Goal: Information Seeking & Learning: Learn about a topic

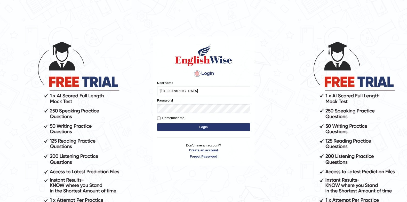
click at [179, 93] on input "Jenishdahal" at bounding box center [203, 90] width 93 height 9
type input "Gurung28l"
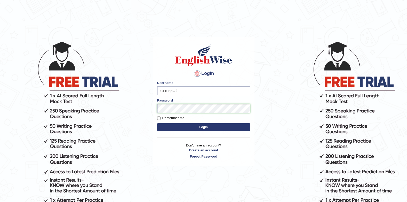
click at [157, 123] on button "Login" at bounding box center [203, 127] width 93 height 8
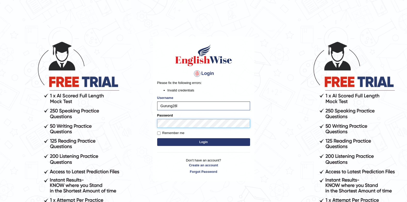
click at [157, 138] on button "Login" at bounding box center [203, 142] width 93 height 8
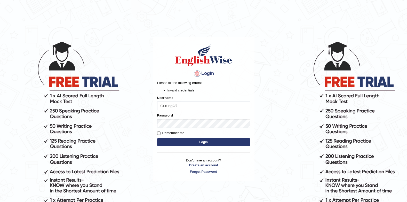
click at [187, 110] on input "Gurung28l" at bounding box center [203, 105] width 93 height 9
type input "Gurung28"
click at [199, 140] on button "Login" at bounding box center [203, 142] width 93 height 8
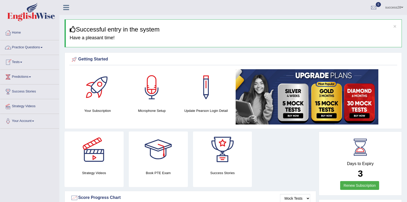
click at [37, 47] on link "Practice Questions" at bounding box center [29, 46] width 59 height 13
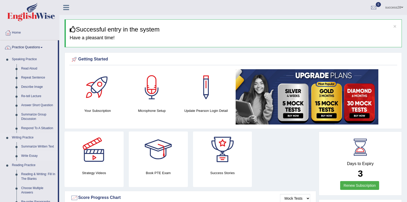
click at [27, 155] on link "Write Essay" at bounding box center [38, 155] width 39 height 9
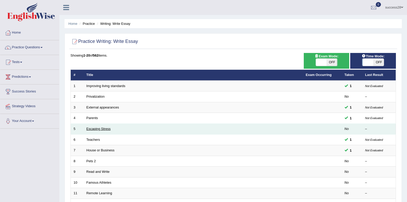
click at [97, 127] on link "Escaping Stress" at bounding box center [98, 129] width 24 height 4
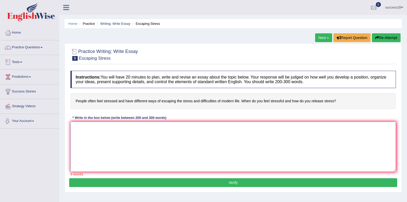
click at [114, 134] on textarea at bounding box center [233, 147] width 326 height 50
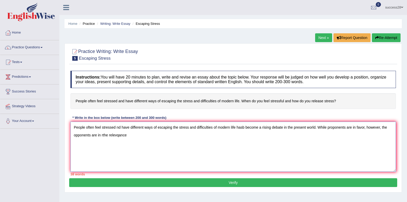
click at [347, 128] on textarea "People often feel stressed nd have different ways of escaping the stress and di…" at bounding box center [233, 147] width 326 height 50
click at [161, 137] on textarea "People often feel stressed nd have different ways of escaping the stress and di…" at bounding box center [233, 147] width 326 height 50
click at [134, 135] on textarea "People often feel stressed nd have different ways of escaping the stress and di…" at bounding box center [233, 147] width 326 height 50
click at [159, 131] on textarea "People often feel stressed nd have different ways of escaping the stress and di…" at bounding box center [233, 147] width 326 height 50
click at [160, 136] on textarea "People often feel stressed nd have different ways of escaping the stress and di…" at bounding box center [233, 147] width 326 height 50
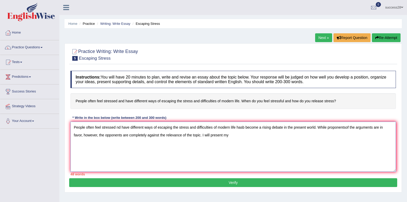
click at [246, 129] on textarea "People often feel stressed nd have different ways of escaping the stress and di…" at bounding box center [233, 147] width 326 height 50
click at [217, 135] on textarea "People often feel stressed nd have different ways of escaping the stress and di…" at bounding box center [233, 147] width 326 height 50
click at [222, 134] on textarea "People often feel stressed nd have different ways of escaping the stress and di…" at bounding box center [233, 147] width 326 height 50
click at [39, 47] on link "Practice Questions" at bounding box center [29, 46] width 59 height 13
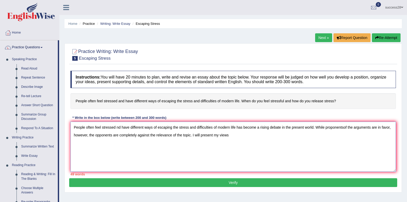
click at [233, 136] on textarea "People often feel stressed nd have different ways of escaping the stress and di…" at bounding box center [233, 147] width 326 height 50
click at [116, 128] on textarea "People often feel stressed nd have different ways of escaping the stress and di…" at bounding box center [233, 147] width 326 height 50
click at [269, 133] on textarea "People often feel stressed and have different ways of escaping the stress and d…" at bounding box center [233, 147] width 326 height 50
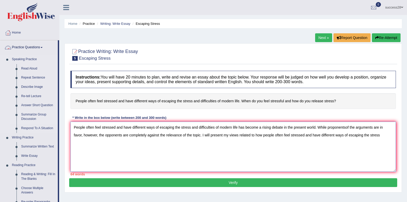
type textarea "People often feel stressed and have different ways of escaping the stress and d…"
click at [28, 114] on link "Summarize Group Discussion" at bounding box center [38, 117] width 39 height 14
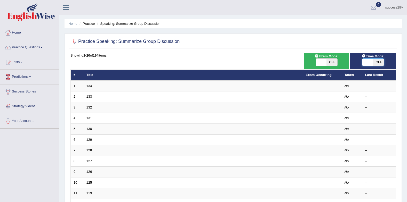
click at [369, 62] on span at bounding box center [367, 62] width 11 height 7
checkbox input "true"
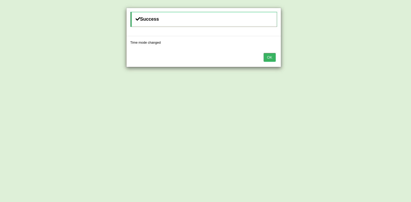
click at [268, 59] on button "OK" at bounding box center [270, 57] width 12 height 9
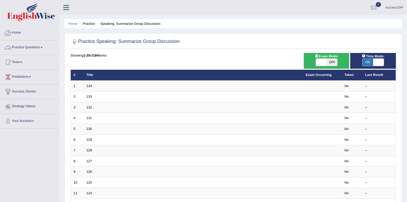
click at [31, 46] on link "Practice Questions" at bounding box center [29, 46] width 59 height 13
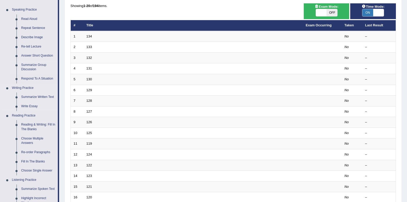
scroll to position [52, 0]
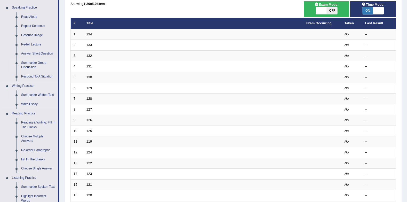
click at [38, 93] on link "Summarize Written Text" at bounding box center [38, 94] width 39 height 9
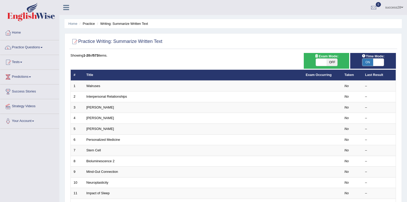
click at [377, 60] on span at bounding box center [378, 62] width 11 height 7
checkbox input "false"
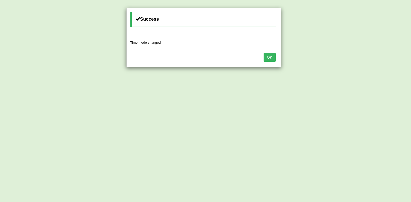
click at [267, 56] on button "OK" at bounding box center [270, 57] width 12 height 9
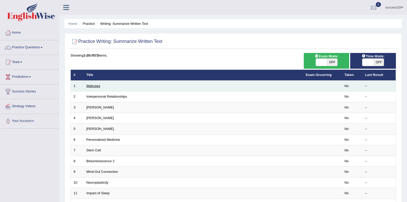
click at [93, 86] on link "Walruses" at bounding box center [93, 86] width 14 height 4
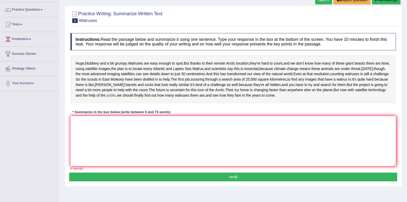
scroll to position [69, 0]
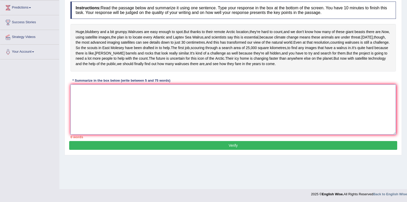
click at [150, 109] on textarea at bounding box center [233, 109] width 326 height 50
type textarea "-"
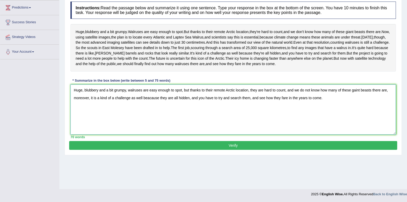
click at [81, 111] on textarea "Huge, blubbery and a bit grumpy, walruses are easy enough to spot, but thanks t…" at bounding box center [233, 109] width 326 height 50
click at [83, 111] on textarea "Huge, blubbery and a bit grumpy, walruses are easy enough to spot, but thanks t…" at bounding box center [233, 109] width 326 height 50
click at [147, 130] on textarea "Large, blubbery and a bit grumpy, walruses are easy enough to spot, but thanks …" at bounding box center [233, 109] width 326 height 50
click at [156, 110] on textarea "Large, blubbery and a bit grumpy, walruses are easy enough to spot, but thanks …" at bounding box center [233, 109] width 326 height 50
click at [172, 112] on textarea "Large, blubbery and a bit grumpy, walruses are simple enough to spot, but thank…" at bounding box center [233, 109] width 326 height 50
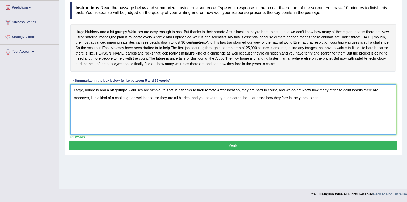
click at [175, 128] on textarea "Large, blubbery and a bit grumpy, walruses are simple to spot, but thanks to th…" at bounding box center [233, 109] width 326 height 50
click at [162, 111] on textarea "Large, blubbery and a bit grumpy, walruses are simple to spot, but thanks to th…" at bounding box center [233, 109] width 326 height 50
click at [178, 126] on textarea "Large, blubbery and a bit grumpy, walruses are simple to spot, but thanks to th…" at bounding box center [233, 109] width 326 height 50
click at [130, 119] on textarea "Large, blubbery and a bit grumpy, walruses are simple to spot, but thanks to th…" at bounding box center [233, 109] width 326 height 50
click at [240, 119] on textarea "Large, blubbery and a bit grumpy, walruses are simple to spot, but thanks to th…" at bounding box center [233, 109] width 326 height 50
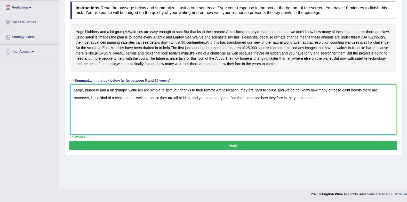
click at [305, 134] on textarea "Large, blubbery and a bit grumpy, walruses are simple to spot, but thanks to th…" at bounding box center [233, 109] width 326 height 50
type textarea "Large, blubbery and a bit grumpy, walruses are simple to spot, but thanks to th…"
click at [254, 150] on button "Verify" at bounding box center [233, 145] width 328 height 9
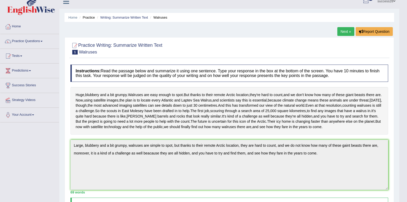
scroll to position [0, 0]
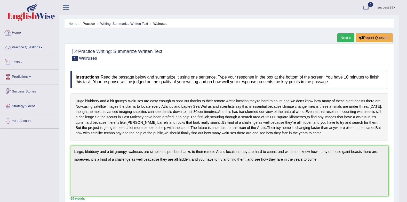
click at [30, 46] on link "Practice Questions" at bounding box center [29, 46] width 59 height 13
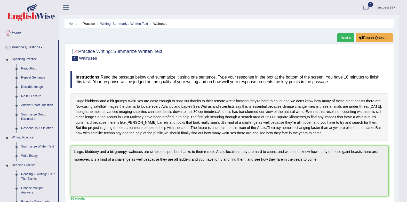
click at [36, 146] on link "Summarize Written Text" at bounding box center [38, 146] width 39 height 9
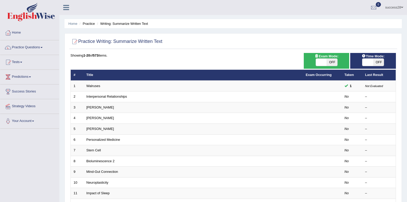
click at [368, 60] on span at bounding box center [367, 62] width 11 height 7
checkbox input "true"
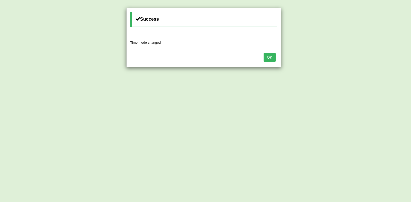
click at [275, 57] on button "OK" at bounding box center [270, 57] width 12 height 9
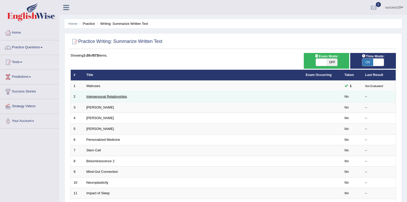
click at [117, 98] on link "Interpersonal Relationships" at bounding box center [106, 96] width 41 height 4
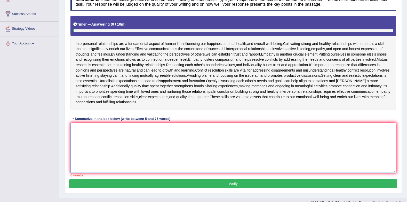
click at [178, 136] on textarea at bounding box center [233, 148] width 326 height 50
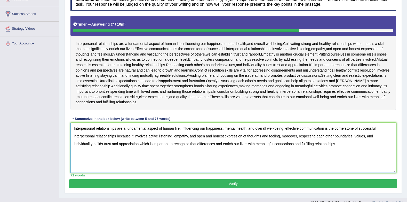
click at [116, 127] on textarea "Interpersonal relationships are a fundamental aspect of human life, inlfuencing…" at bounding box center [233, 148] width 326 height 50
click at [198, 128] on textarea "Interpersonal connections are a fundamental aspect of human life, inlfuencing o…" at bounding box center [233, 148] width 326 height 50
click at [298, 128] on textarea "Interpersonal connections are a fundamental aspect of human life, influencing o…" at bounding box center [233, 148] width 326 height 50
click at [379, 127] on textarea "Interpersonal connections are a fundamental aspect of human life, influencing o…" at bounding box center [233, 148] width 326 height 50
click at [361, 151] on textarea "Interpersonal connections are a fundamental aspect of human life, influencing o…" at bounding box center [233, 148] width 326 height 50
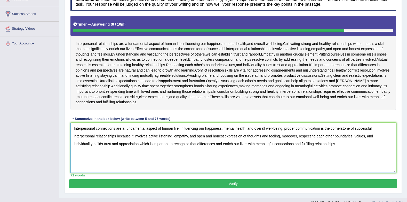
click at [171, 145] on textarea "Interpersonal connections are a fundamental aspect of human life, influencing o…" at bounding box center [233, 148] width 326 height 50
type textarea "Interpersonal connections are a fundamental aspect of human life, influencing o…"
click at [287, 182] on button "Verify" at bounding box center [233, 183] width 328 height 9
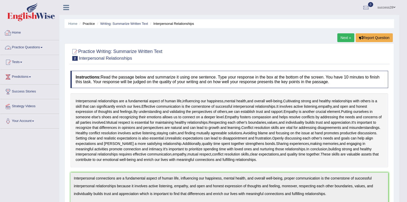
click at [32, 45] on link "Practice Questions" at bounding box center [29, 46] width 59 height 13
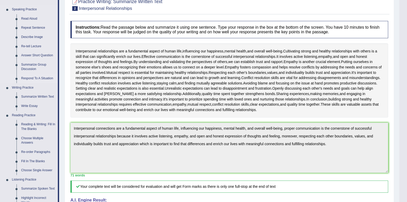
scroll to position [52, 0]
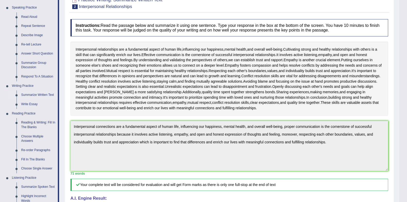
click at [36, 92] on link "Summarize Written Text" at bounding box center [38, 94] width 39 height 9
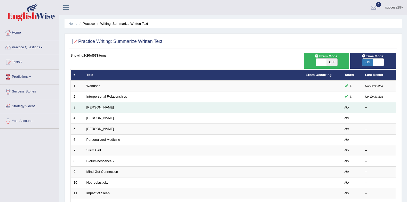
click at [97, 107] on link "Rosalid Franklin" at bounding box center [100, 107] width 28 height 4
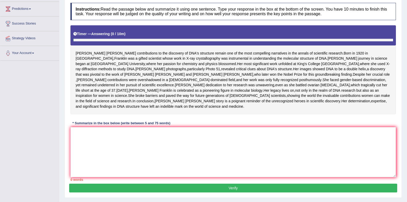
scroll to position [77, 0]
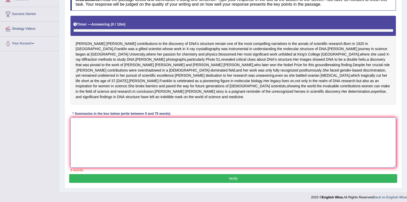
click at [122, 158] on textarea at bounding box center [233, 142] width 326 height 50
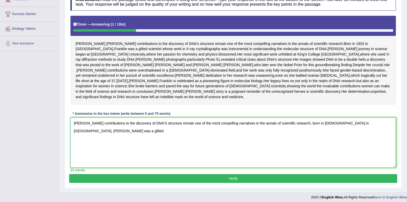
click at [389, 147] on textarea "Rosalind Franklin's contributions to the discovery of DNA'S structure remain on…" at bounding box center [233, 142] width 326 height 50
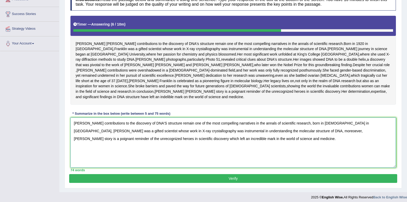
click at [375, 150] on textarea "Rosalind Franklin's contributions to the discovery of DNA'S structure remain on…" at bounding box center [233, 142] width 326 height 50
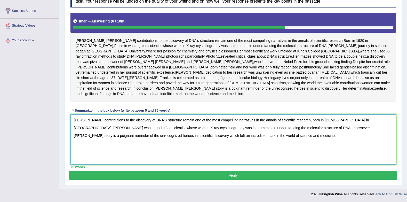
scroll to position [107, 0]
type textarea "Rosalind Franklin's contributions to the discovery of DNA'S structure remain on…"
click at [218, 176] on button "Verify" at bounding box center [233, 175] width 328 height 9
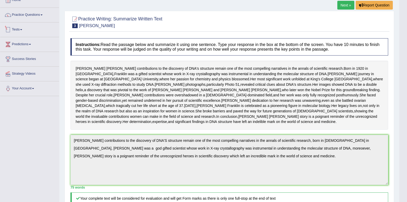
scroll to position [0, 0]
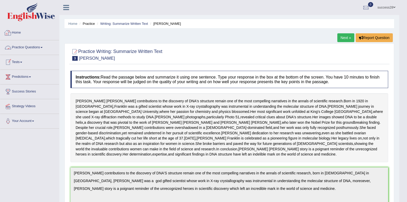
click at [31, 46] on link "Practice Questions" at bounding box center [29, 46] width 59 height 13
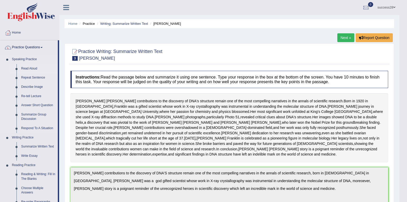
click at [23, 67] on link "Read Aloud" at bounding box center [38, 68] width 39 height 9
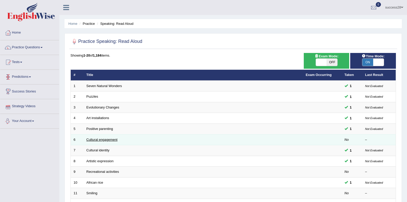
click at [97, 139] on link "Cultural engagement" at bounding box center [101, 140] width 31 height 4
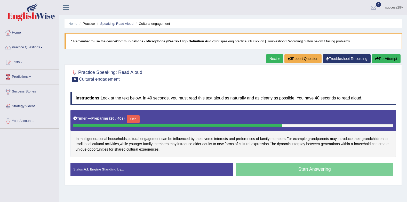
click at [131, 118] on button "Skip" at bounding box center [133, 119] width 13 height 8
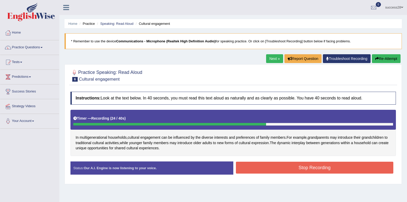
click at [261, 172] on button "Stop Recording" at bounding box center [315, 168] width 158 height 12
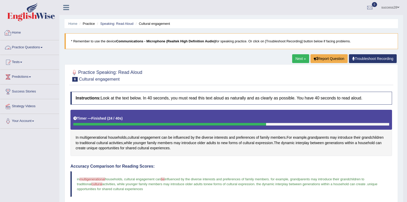
click at [34, 46] on link "Practice Questions" at bounding box center [29, 46] width 59 height 13
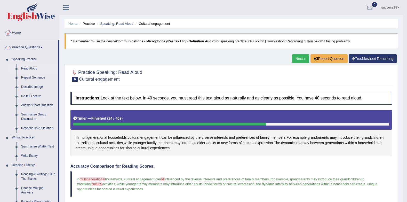
click at [32, 66] on link "Read Aloud" at bounding box center [38, 68] width 39 height 9
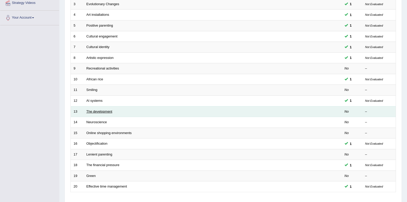
click at [100, 112] on link "The development" at bounding box center [99, 111] width 26 height 4
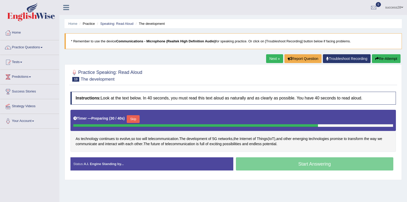
click at [135, 119] on button "Skip" at bounding box center [133, 119] width 13 height 8
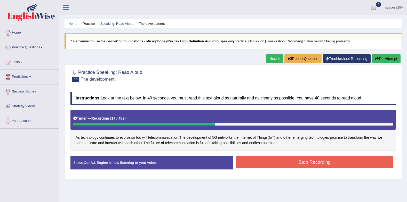
click at [243, 160] on button "Stop Recording" at bounding box center [315, 162] width 158 height 12
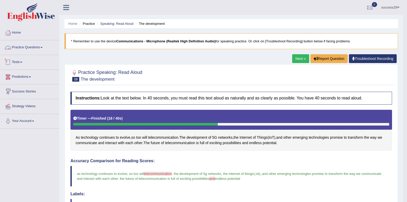
click at [27, 48] on link "Practice Questions" at bounding box center [29, 46] width 59 height 13
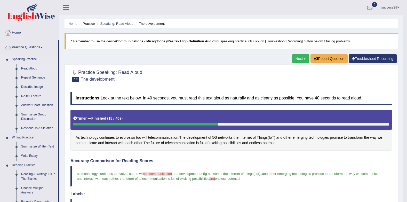
click at [31, 70] on link "Read Aloud" at bounding box center [38, 68] width 39 height 9
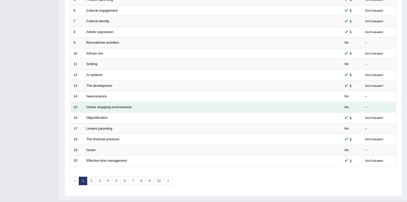
scroll to position [129, 0]
click at [102, 107] on link "Online shopping environments" at bounding box center [108, 107] width 45 height 4
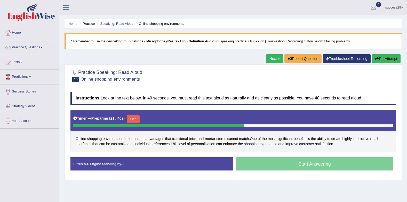
click at [131, 118] on button "Skip" at bounding box center [133, 119] width 13 height 8
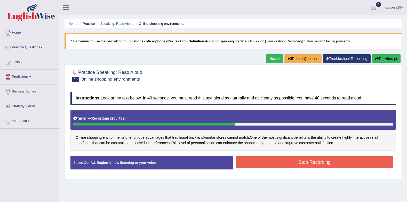
click at [272, 163] on button "Stop Recording" at bounding box center [315, 162] width 158 height 12
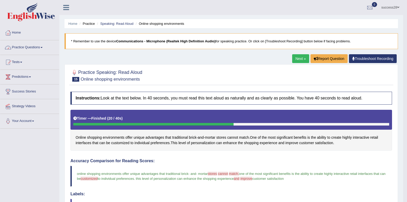
click at [19, 48] on link "Practice Questions" at bounding box center [29, 46] width 59 height 13
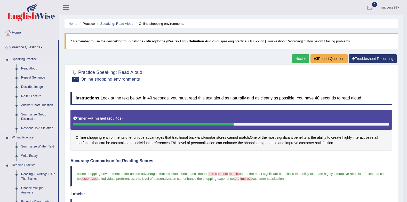
click at [32, 69] on link "Read Aloud" at bounding box center [38, 68] width 39 height 9
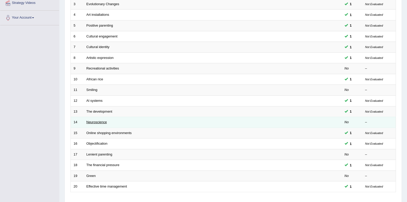
click at [101, 122] on link "Neuroscience" at bounding box center [96, 122] width 21 height 4
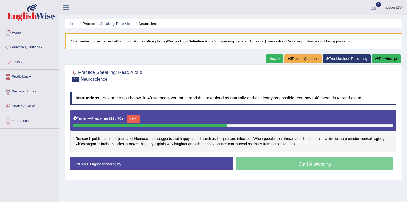
click at [129, 118] on button "Skip" at bounding box center [133, 119] width 13 height 8
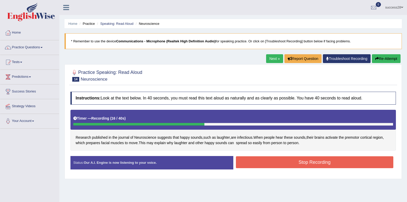
click at [309, 163] on button "Stop Recording" at bounding box center [315, 162] width 158 height 12
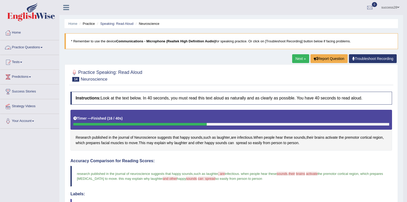
click at [26, 48] on link "Practice Questions" at bounding box center [29, 46] width 59 height 13
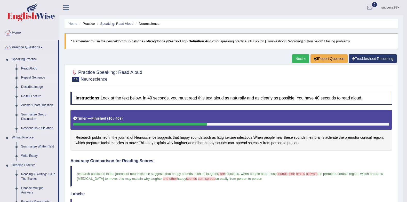
click at [19, 77] on link "Repeat Sentence" at bounding box center [38, 77] width 39 height 9
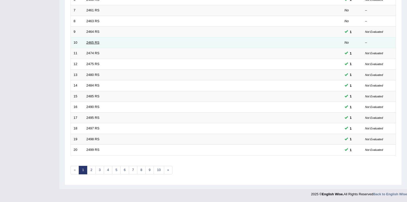
click at [92, 41] on link "2465 RS" at bounding box center [92, 43] width 13 height 4
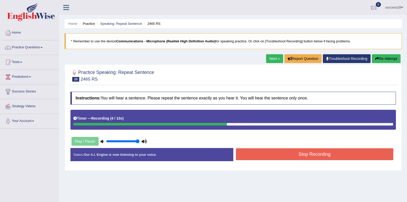
click at [242, 152] on button "Stop Recording" at bounding box center [315, 154] width 158 height 12
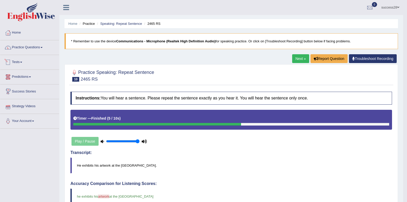
click at [34, 50] on link "Practice Questions" at bounding box center [29, 46] width 59 height 13
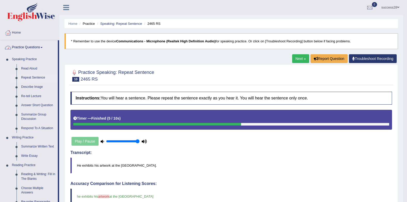
click at [31, 74] on link "Repeat Sentence" at bounding box center [38, 77] width 39 height 9
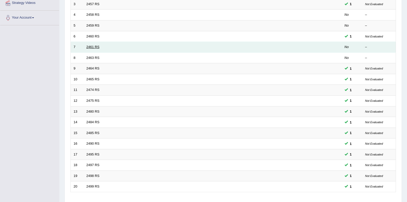
click at [90, 48] on link "2461 RS" at bounding box center [92, 47] width 13 height 4
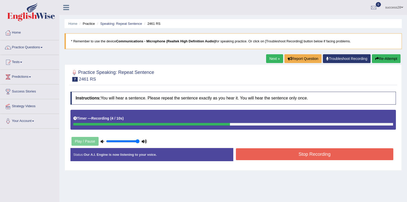
click at [249, 154] on button "Stop Recording" at bounding box center [315, 154] width 158 height 12
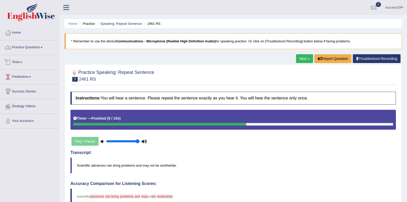
click at [28, 49] on link "Practice Questions" at bounding box center [29, 46] width 59 height 13
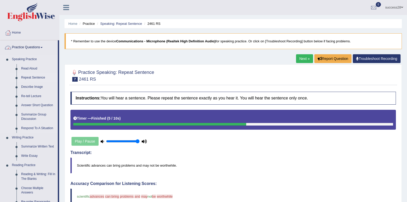
click at [29, 76] on link "Repeat Sentence" at bounding box center [38, 77] width 39 height 9
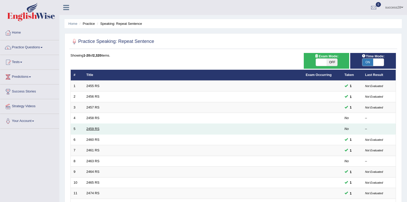
click at [88, 128] on link "2459 RS" at bounding box center [92, 129] width 13 height 4
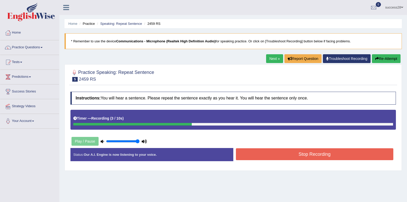
click at [264, 155] on button "Stop Recording" at bounding box center [315, 154] width 158 height 12
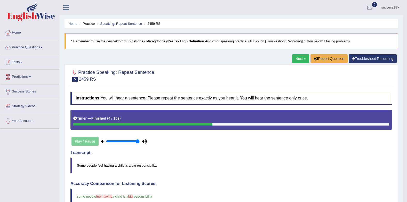
click at [33, 47] on link "Practice Questions" at bounding box center [29, 46] width 59 height 13
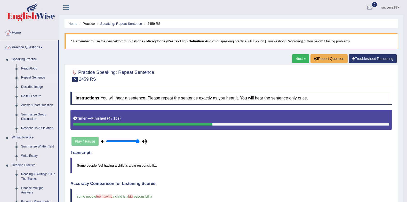
click at [37, 76] on link "Repeat Sentence" at bounding box center [38, 77] width 39 height 9
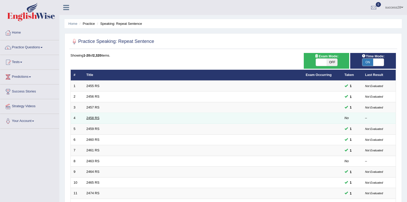
click at [93, 119] on link "2458 RS" at bounding box center [92, 118] width 13 height 4
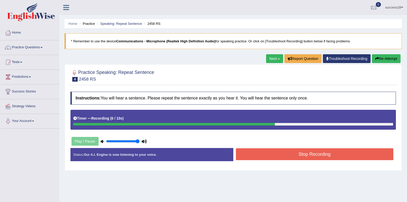
drag, startPoint x: 320, startPoint y: 149, endPoint x: 317, endPoint y: 152, distance: 4.2
click at [318, 150] on button "Stop Recording" at bounding box center [315, 154] width 158 height 12
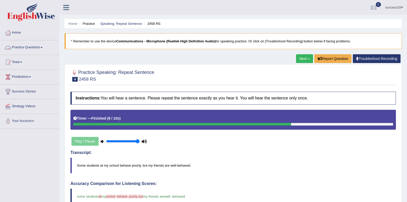
click at [22, 46] on link "Practice Questions" at bounding box center [29, 46] width 59 height 13
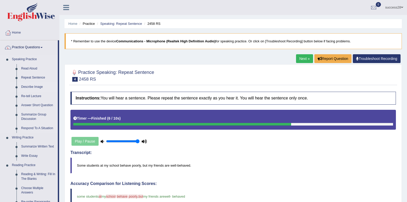
click at [36, 84] on link "Describe Image" at bounding box center [38, 86] width 39 height 9
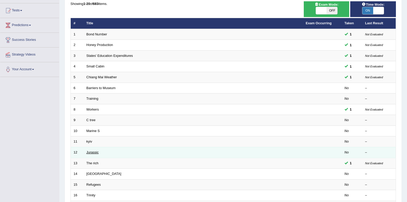
click at [89, 152] on link "Jurassic" at bounding box center [92, 152] width 12 height 4
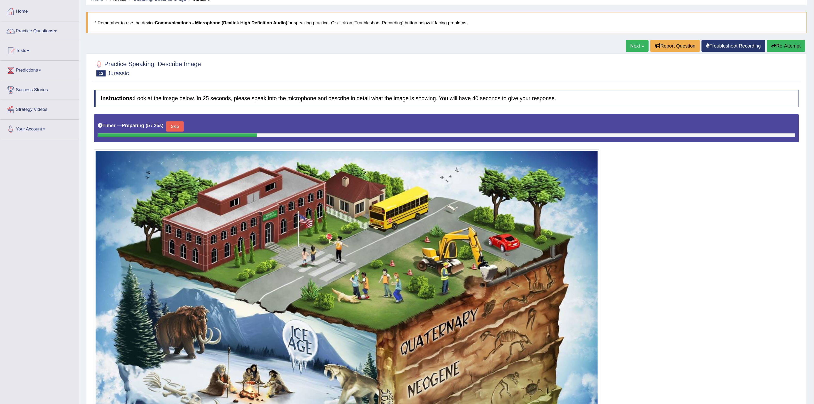
scroll to position [24, 0]
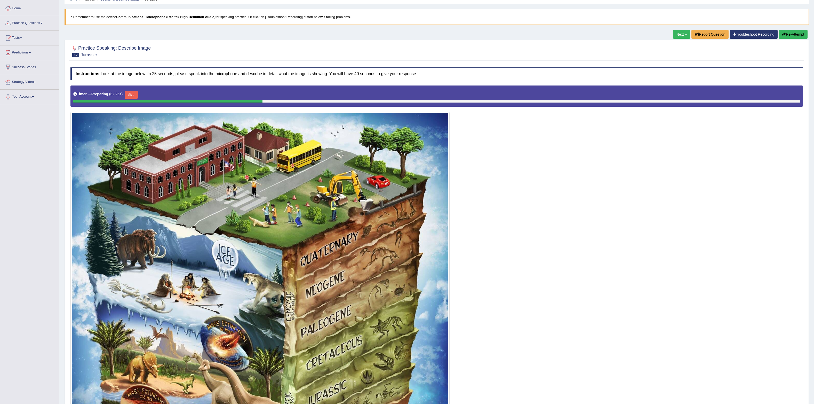
drag, startPoint x: 411, startPoint y: 0, endPoint x: 480, endPoint y: 211, distance: 221.6
click at [407, 202] on div at bounding box center [436, 364] width 733 height 558
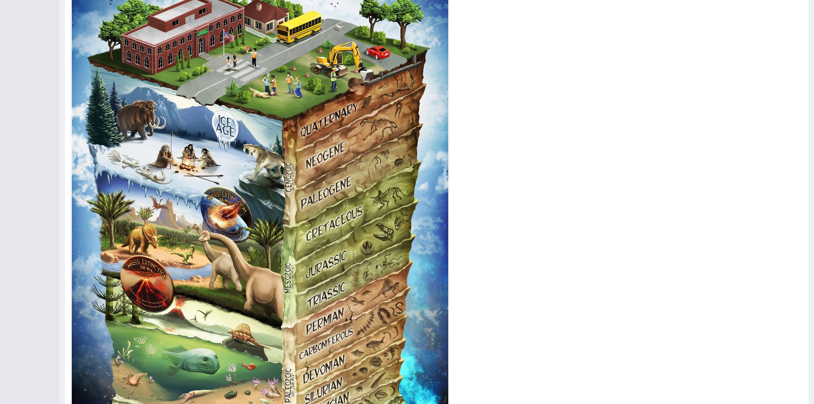
scroll to position [0, 0]
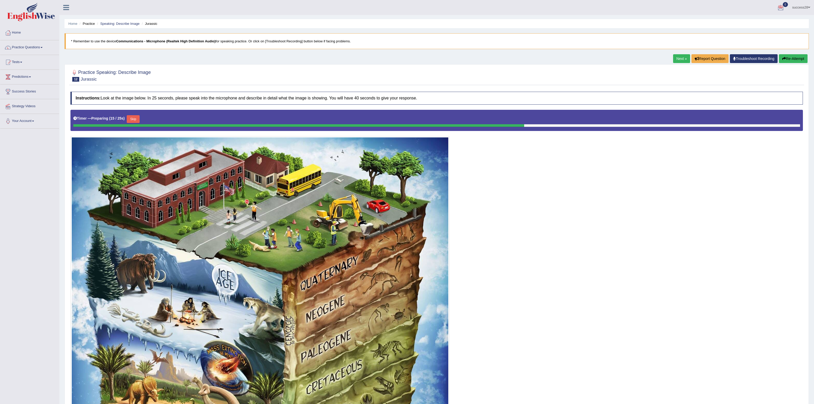
drag, startPoint x: 784, startPoint y: 0, endPoint x: 492, endPoint y: 198, distance: 352.4
click at [407, 198] on div at bounding box center [436, 389] width 733 height 558
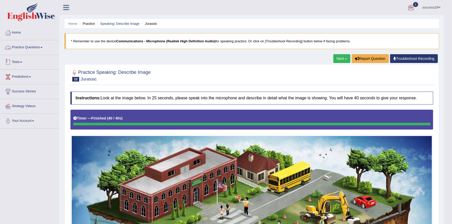
click at [33, 44] on link "Practice Questions" at bounding box center [29, 46] width 59 height 13
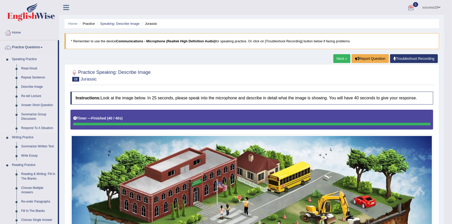
click at [31, 127] on link "Respond To A Situation" at bounding box center [38, 128] width 39 height 9
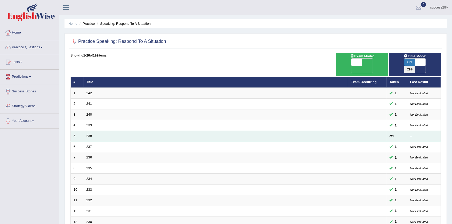
click at [90, 131] on td "238" at bounding box center [216, 136] width 265 height 11
click at [89, 134] on link "238" at bounding box center [89, 136] width 6 height 4
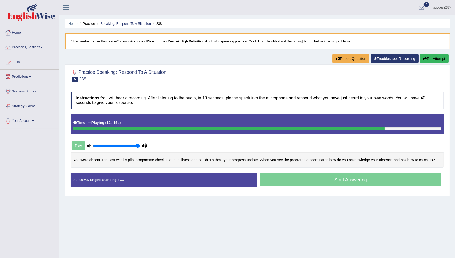
click at [374, 223] on div "Home Practice Speaking: Respond To A Situation 238 * Remember to use the device…" at bounding box center [256, 129] width 395 height 258
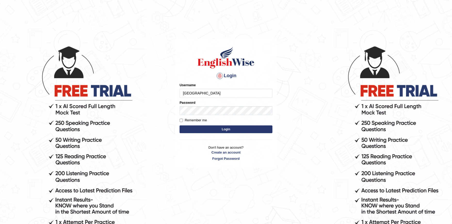
click at [232, 91] on input "[GEOGRAPHIC_DATA]" at bounding box center [226, 93] width 93 height 9
type input "J"
type input "Gurung28"
click at [180, 125] on button "Login" at bounding box center [226, 129] width 93 height 8
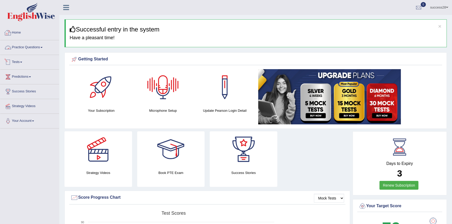
click at [36, 48] on link "Practice Questions" at bounding box center [29, 46] width 59 height 13
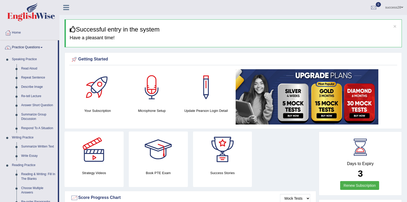
drag, startPoint x: 435, startPoint y: 1, endPoint x: 210, endPoint y: 6, distance: 225.2
click at [210, 6] on ul "success28 Toggle navigation Username: Gurung28 Access Type: Online Subscription…" at bounding box center [285, 7] width 243 height 15
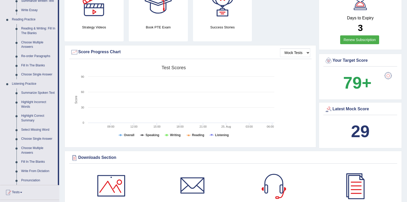
scroll to position [181, 0]
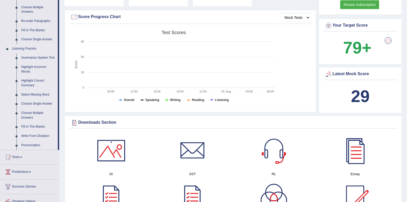
click at [37, 137] on link "Write From Dictation" at bounding box center [38, 135] width 39 height 9
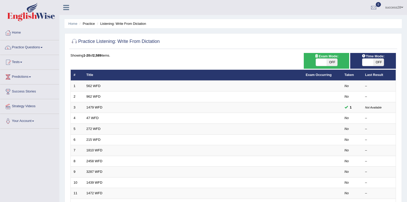
click at [362, 60] on div "ON OFF" at bounding box center [373, 62] width 22 height 8
click at [29, 48] on link "Practice Questions" at bounding box center [29, 46] width 59 height 13
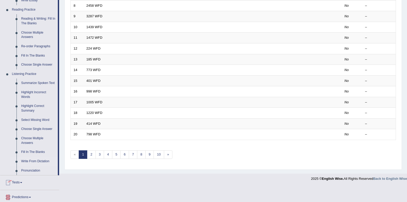
scroll to position [181, 0]
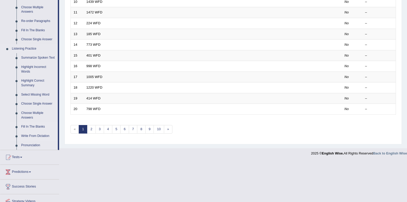
click at [34, 127] on link "Fill In The Blanks" at bounding box center [38, 126] width 39 height 9
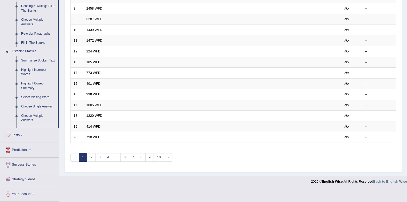
scroll to position [140, 0]
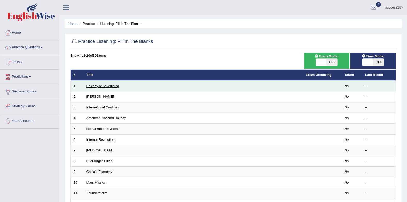
click at [107, 85] on link "Efficacy of Advertising" at bounding box center [102, 86] width 33 height 4
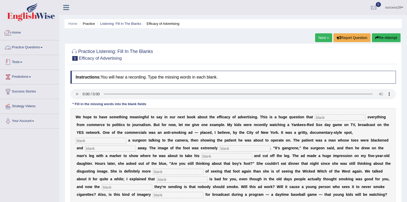
click at [37, 51] on link "Practice Questions" at bounding box center [29, 46] width 59 height 13
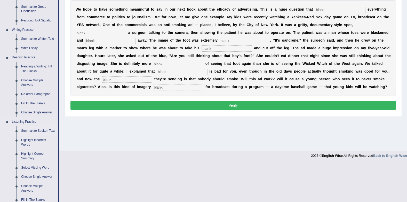
scroll to position [155, 0]
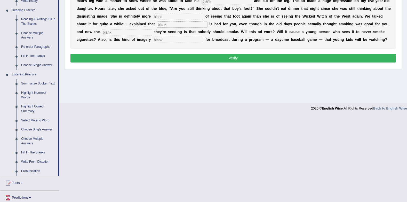
click at [39, 152] on link "Fill In The Blanks" at bounding box center [38, 152] width 39 height 9
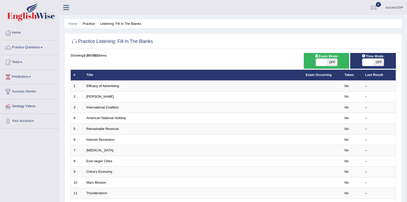
click at [371, 61] on span at bounding box center [367, 62] width 11 height 7
checkbox input "true"
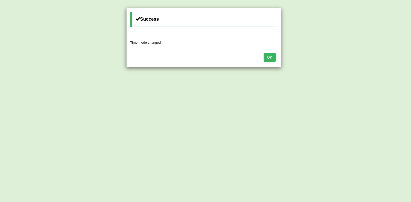
click at [273, 57] on button "OK" at bounding box center [270, 57] width 12 height 9
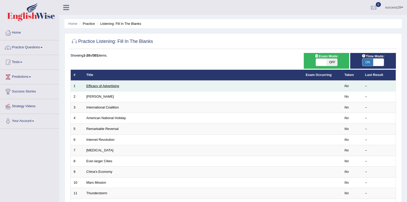
click at [104, 86] on link "Efficacy of Advertising" at bounding box center [102, 86] width 33 height 4
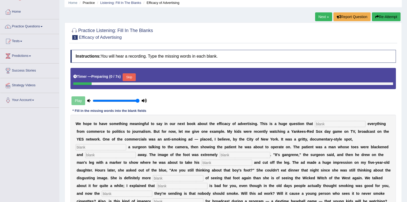
scroll to position [52, 0]
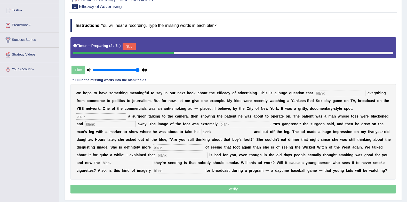
click at [320, 92] on input "text" at bounding box center [340, 93] width 51 height 6
click at [131, 48] on button "Skip" at bounding box center [129, 47] width 13 height 8
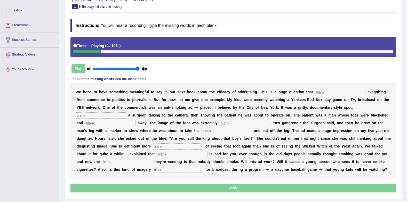
click at [317, 92] on input "text" at bounding box center [340, 92] width 51 height 6
click at [315, 92] on input "empacts" at bounding box center [340, 92] width 51 height 6
type input "empacts"
click at [338, 66] on div "Instructions: You will hear a recording. Type the missing words in each blank. …" at bounding box center [233, 107] width 328 height 180
click at [126, 112] on input "text" at bounding box center [101, 115] width 51 height 6
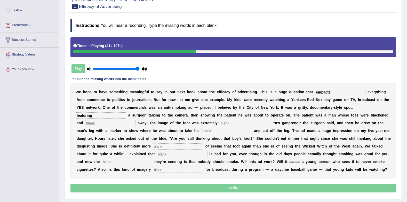
type input "featuring"
click at [136, 120] on input "text" at bounding box center [110, 123] width 51 height 6
type input "rotting"
click at [220, 124] on input "text" at bounding box center [245, 123] width 51 height 6
click at [220, 122] on input "disagusting" at bounding box center [245, 123] width 51 height 6
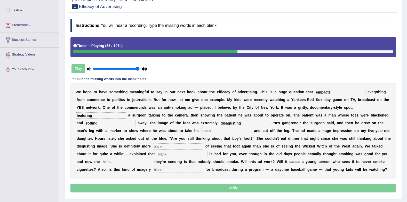
click at [220, 123] on input "disagusting" at bounding box center [245, 123] width 51 height 6
type input "disgusting"
click at [202, 132] on input "text" at bounding box center [227, 131] width 51 height 6
type input "hackshaw"
click at [203, 143] on input "text" at bounding box center [178, 146] width 51 height 6
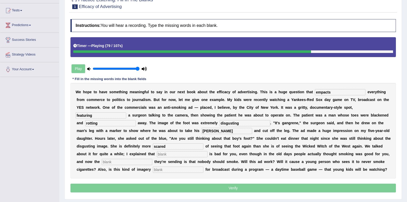
type input "scared"
click at [208, 151] on input "text" at bounding box center [182, 154] width 51 height 6
type input "smoking"
click at [152, 159] on input "text" at bounding box center [127, 162] width 51 height 6
type input "message"
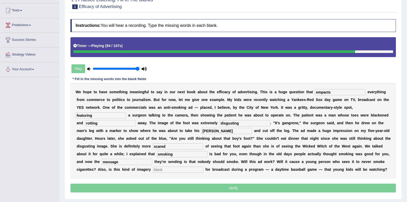
click at [203, 167] on input "text" at bounding box center [178, 170] width 51 height 6
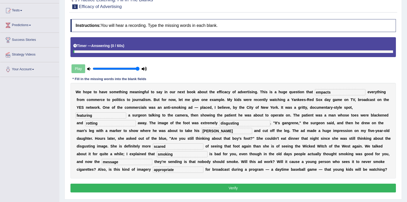
type input "appropriate"
click at [248, 186] on button "Verify" at bounding box center [233, 188] width 326 height 9
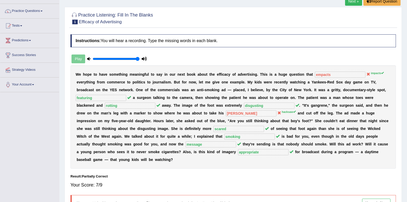
scroll to position [0, 0]
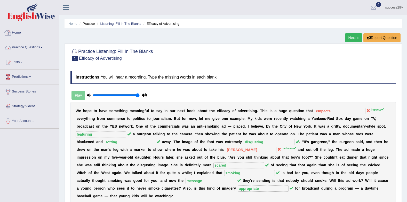
click at [17, 46] on link "Practice Questions" at bounding box center [29, 46] width 59 height 13
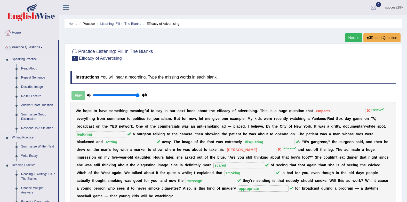
click at [29, 64] on link "Speaking Practice" at bounding box center [34, 59] width 48 height 9
click at [31, 67] on link "Read Aloud" at bounding box center [38, 68] width 39 height 9
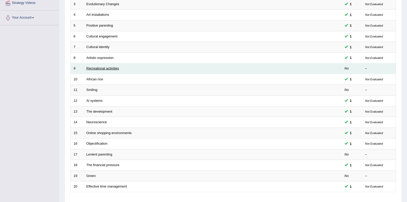
click at [107, 67] on link "Recreational activities" at bounding box center [102, 68] width 33 height 4
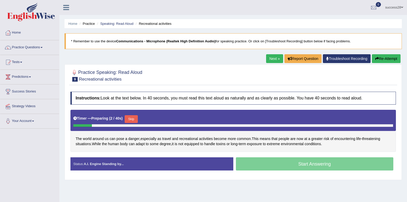
click at [132, 117] on button "Skip" at bounding box center [131, 119] width 13 height 8
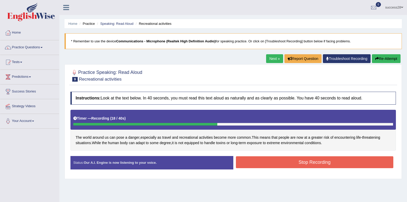
click at [265, 161] on button "Stop Recording" at bounding box center [315, 162] width 158 height 12
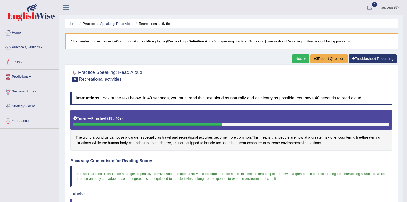
click at [33, 49] on link "Practice Questions" at bounding box center [29, 46] width 59 height 13
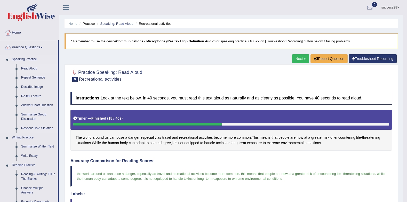
click at [26, 68] on link "Read Aloud" at bounding box center [38, 68] width 39 height 9
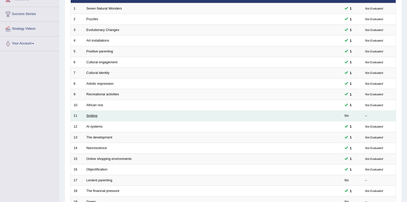
click at [91, 115] on link "Smiling" at bounding box center [91, 116] width 11 height 4
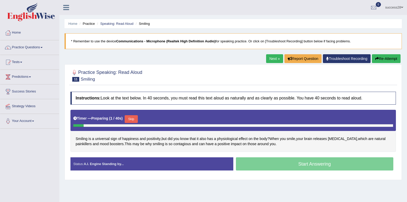
click at [128, 119] on button "Skip" at bounding box center [131, 119] width 13 height 8
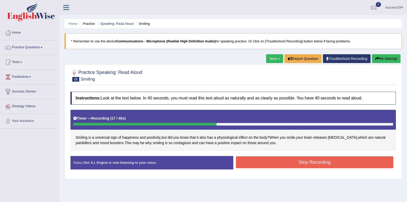
click at [272, 158] on button "Stop Recording" at bounding box center [315, 162] width 158 height 12
